Goal: Find specific page/section: Find specific page/section

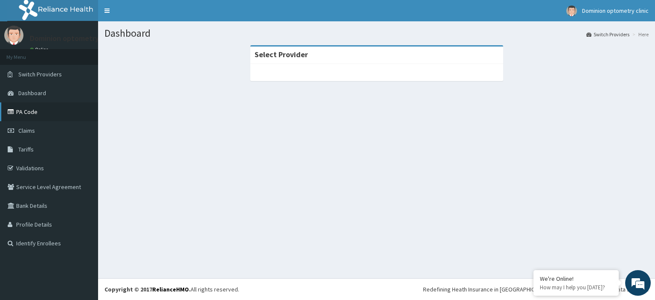
click at [19, 119] on link "PA Code" at bounding box center [49, 111] width 98 height 19
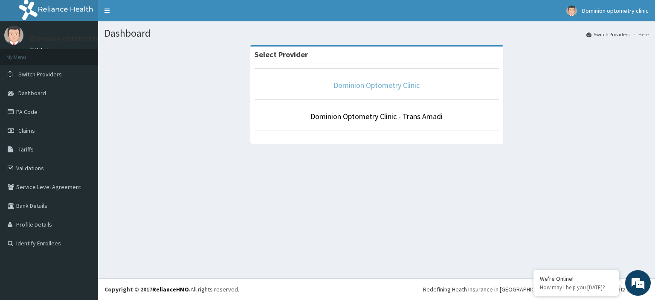
click at [367, 82] on link "Dominion Optometry Clinic" at bounding box center [377, 85] width 86 height 10
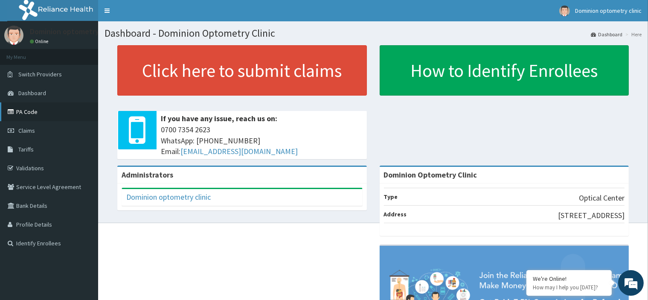
click at [38, 111] on link "PA Code" at bounding box center [49, 111] width 98 height 19
